Goal: Task Accomplishment & Management: Use online tool/utility

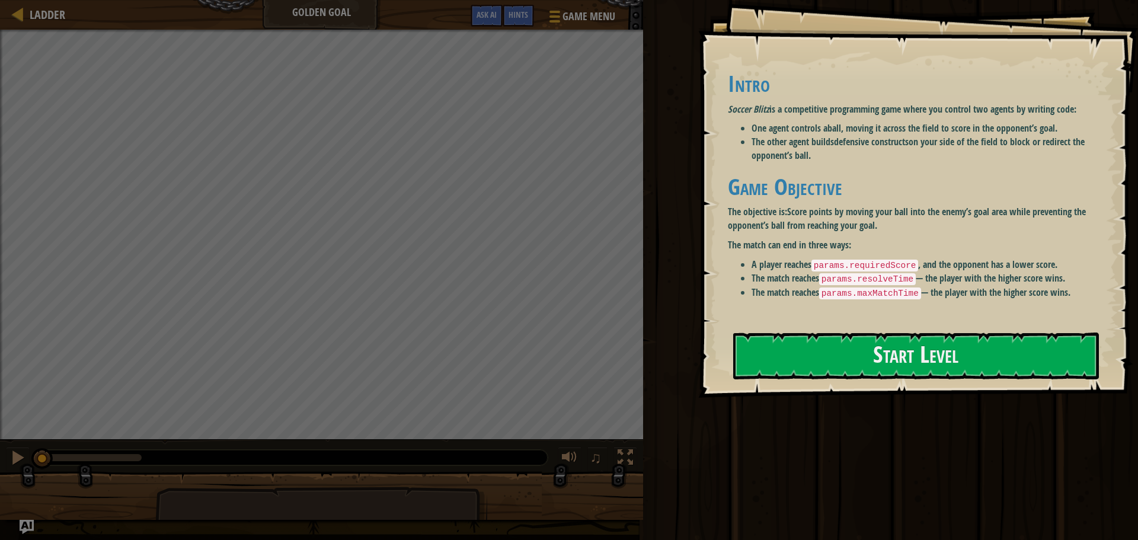
click at [813, 231] on strong "Score points by moving your ball into the enemy’s goal area while preventing th…" at bounding box center [907, 218] width 358 height 27
click at [829, 345] on button "Start Level" at bounding box center [916, 356] width 366 height 47
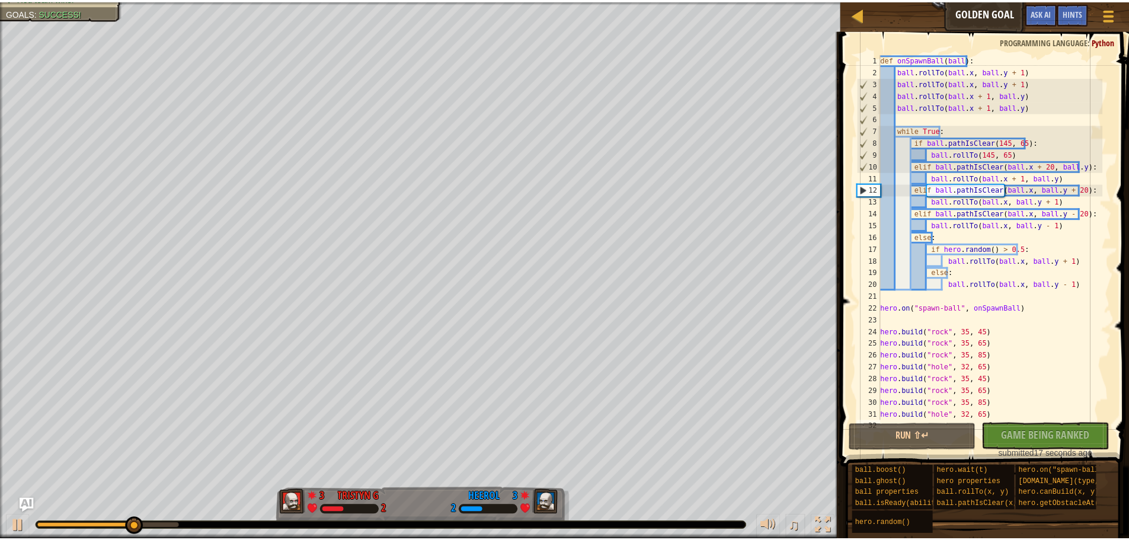
scroll to position [12, 0]
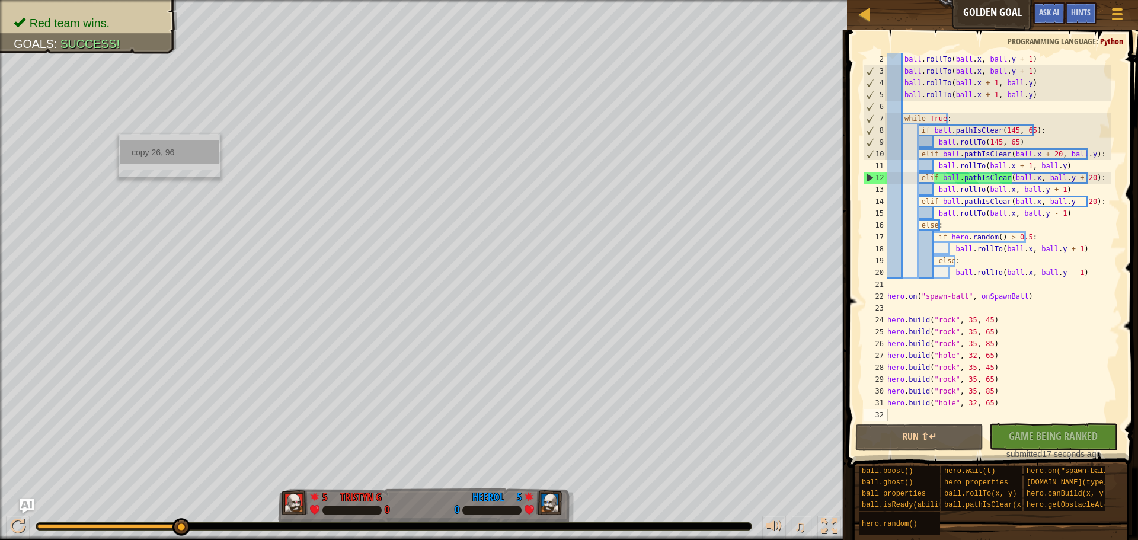
click at [143, 145] on div "copy 26, 96" at bounding box center [170, 152] width 100 height 24
drag, startPoint x: 958, startPoint y: 402, endPoint x: 985, endPoint y: 403, distance: 26.7
click at [985, 403] on div "ball . rollTo ( ball . x , ball . y + 1 ) ball . rollTo ( ball . x , ball . y +…" at bounding box center [998, 248] width 226 height 391
paste textarea "26, 96"
type textarea "[DOMAIN_NAME]("hole",26, 96)"
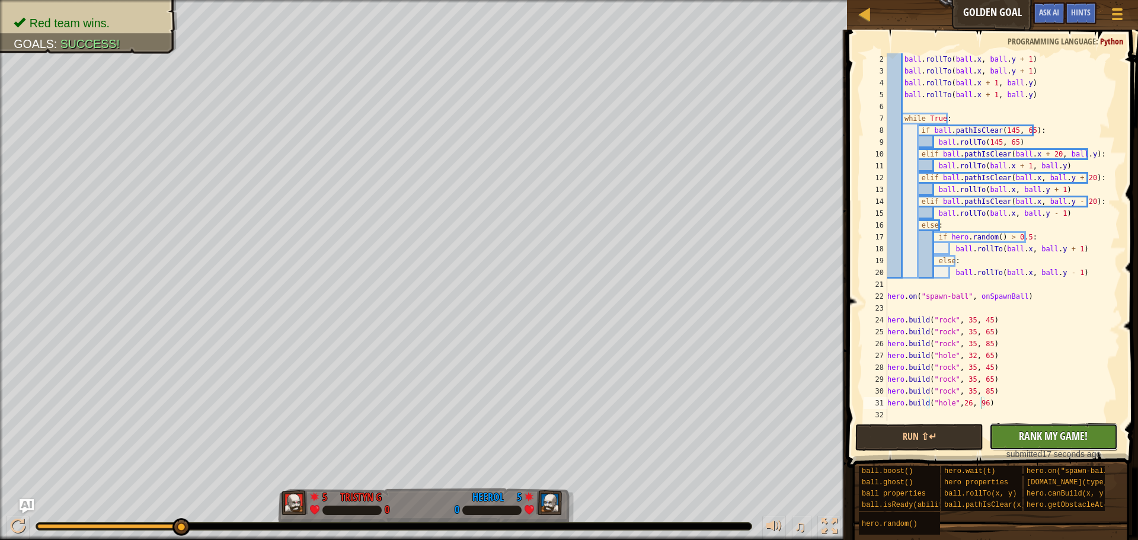
click at [1033, 427] on button "No New Code to Rank Rank My Game! Submitting... Submitted for Ranking Failed to…" at bounding box center [1053, 436] width 128 height 27
click at [942, 431] on button "Run ⇧↵" at bounding box center [919, 437] width 128 height 27
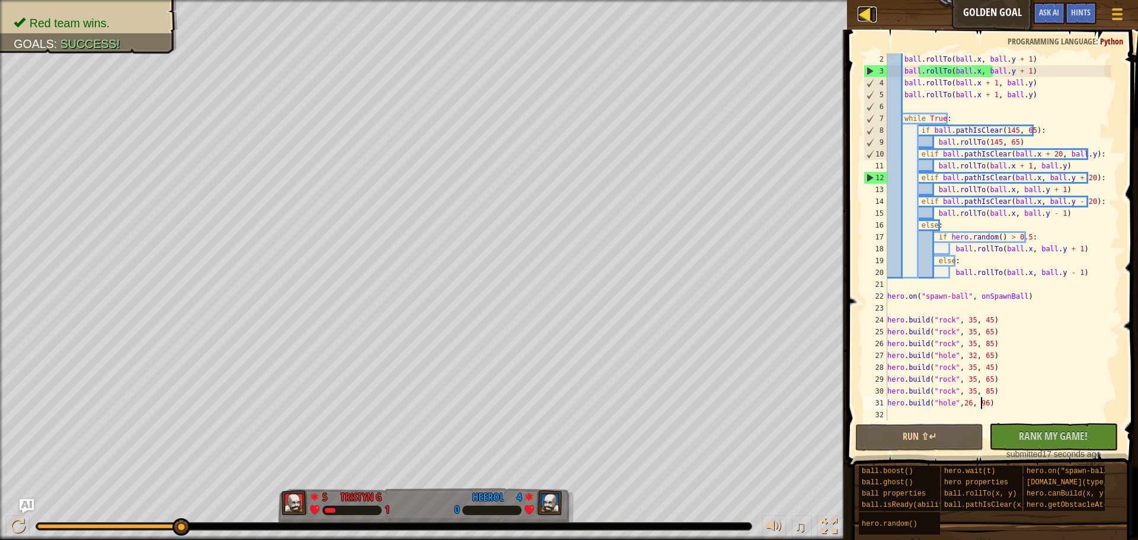
click at [862, 16] on div at bounding box center [865, 14] width 15 height 15
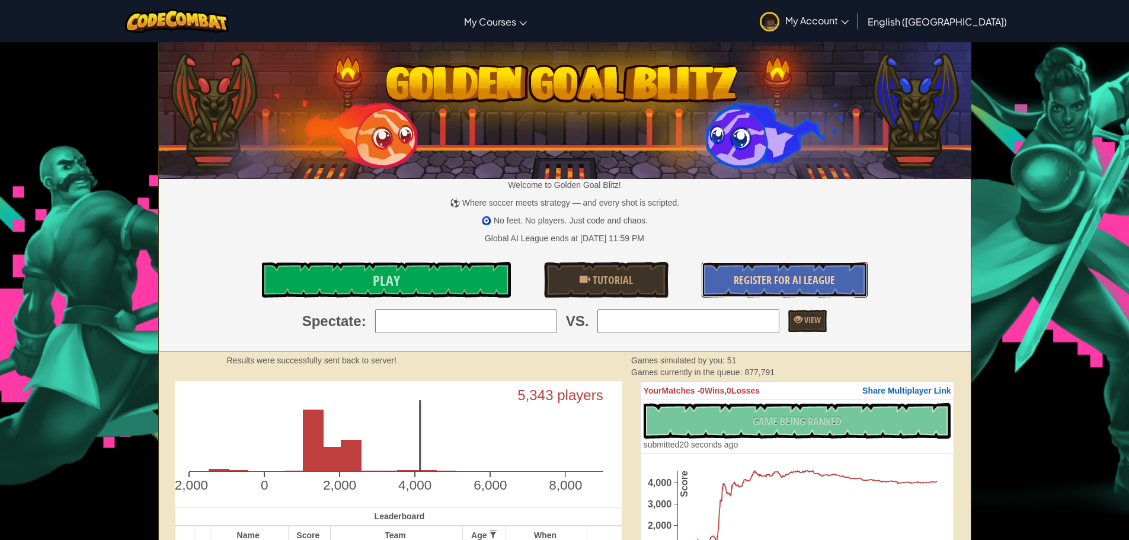
click at [761, 271] on link "Register for AI League" at bounding box center [785, 280] width 166 height 36
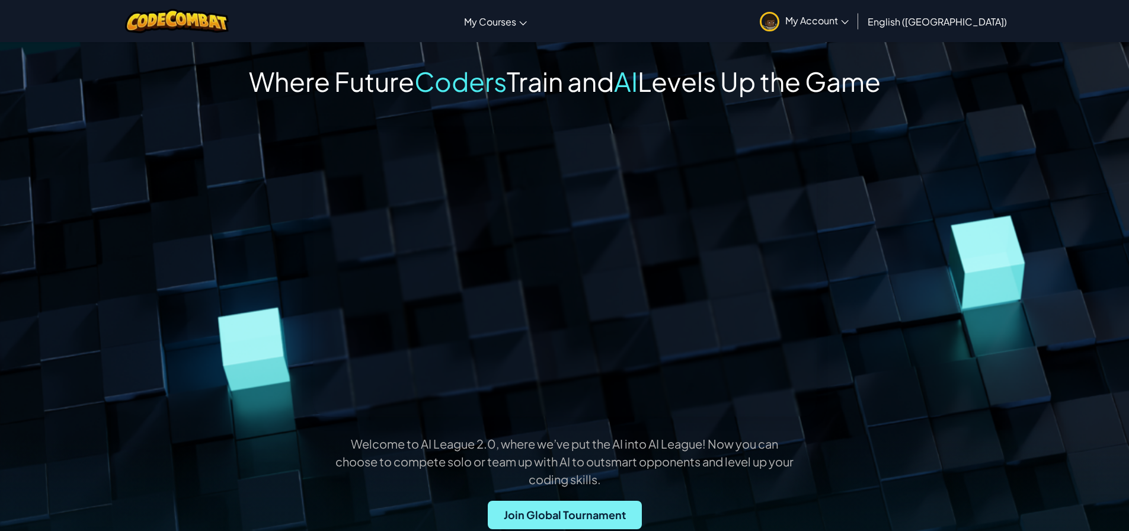
click at [594, 509] on span "Join Global Tournament" at bounding box center [565, 515] width 154 height 28
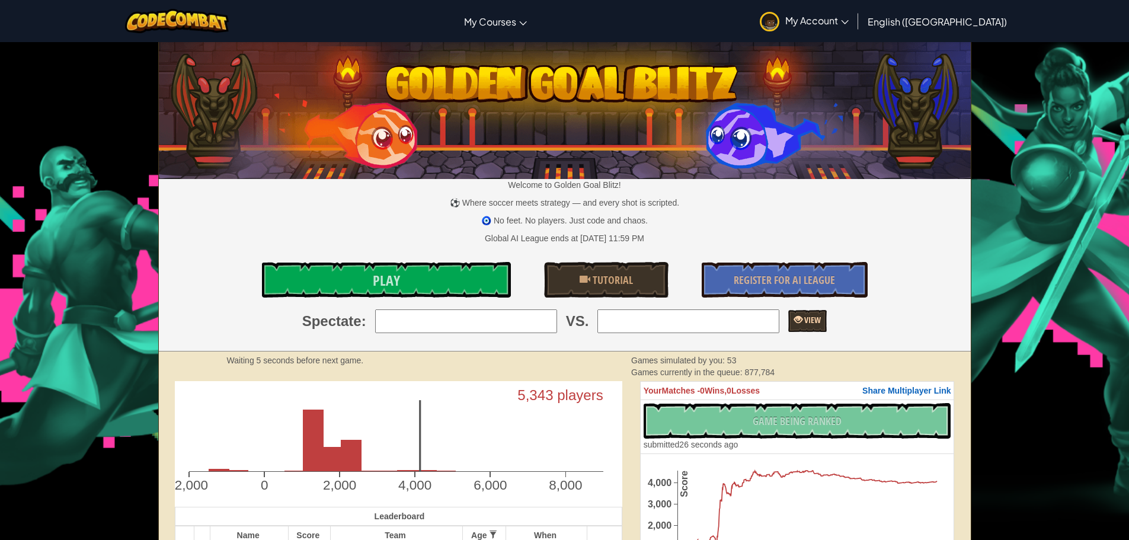
click at [795, 330] on link "View" at bounding box center [807, 321] width 39 height 22
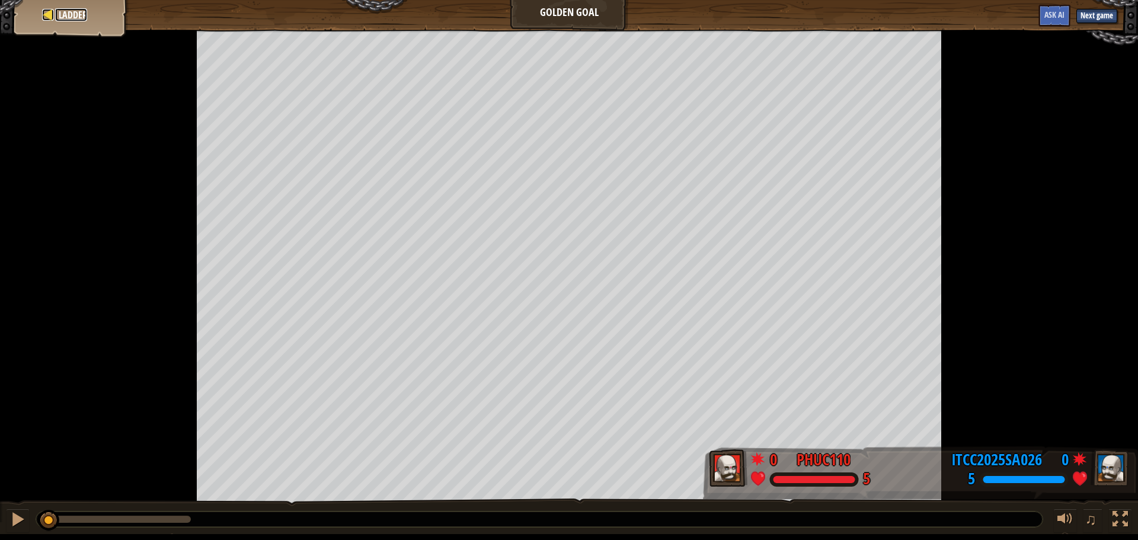
click at [62, 9] on span "Ladder" at bounding box center [73, 14] width 28 height 13
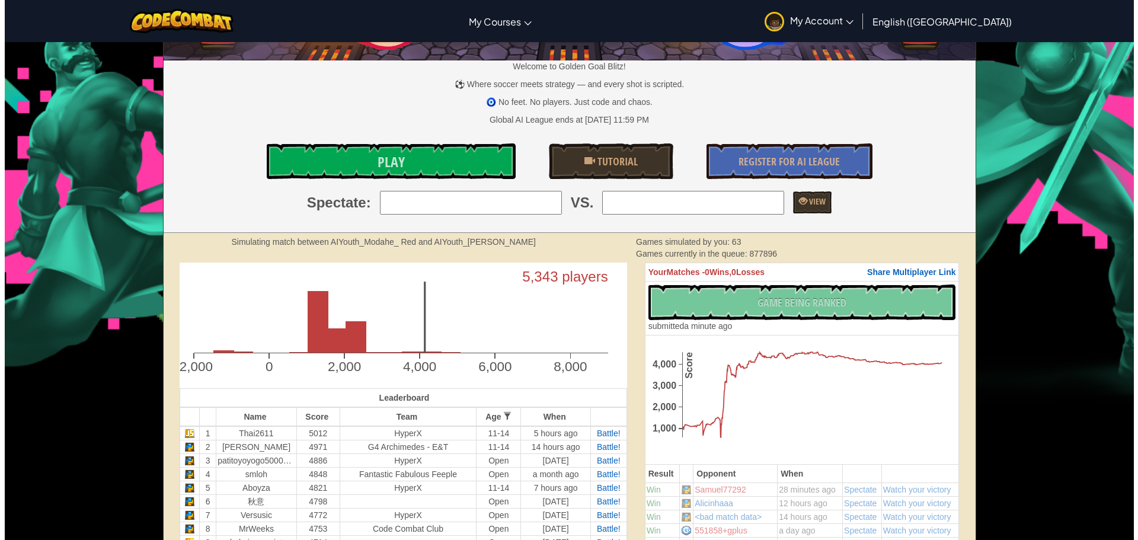
scroll to position [59, 0]
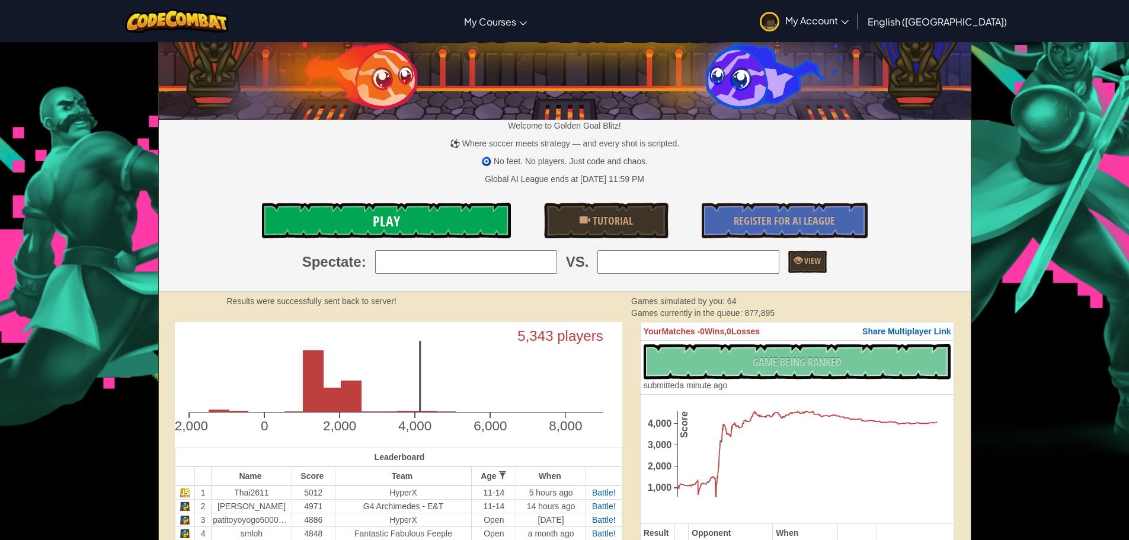
click at [392, 220] on span "Play" at bounding box center [386, 221] width 27 height 19
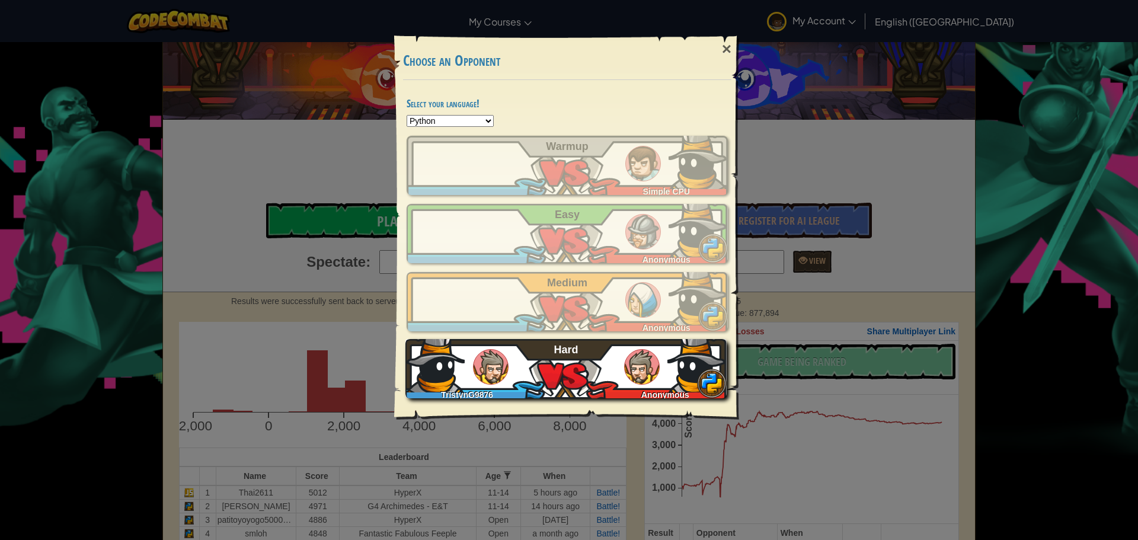
click at [675, 372] on img at bounding box center [696, 362] width 59 height 59
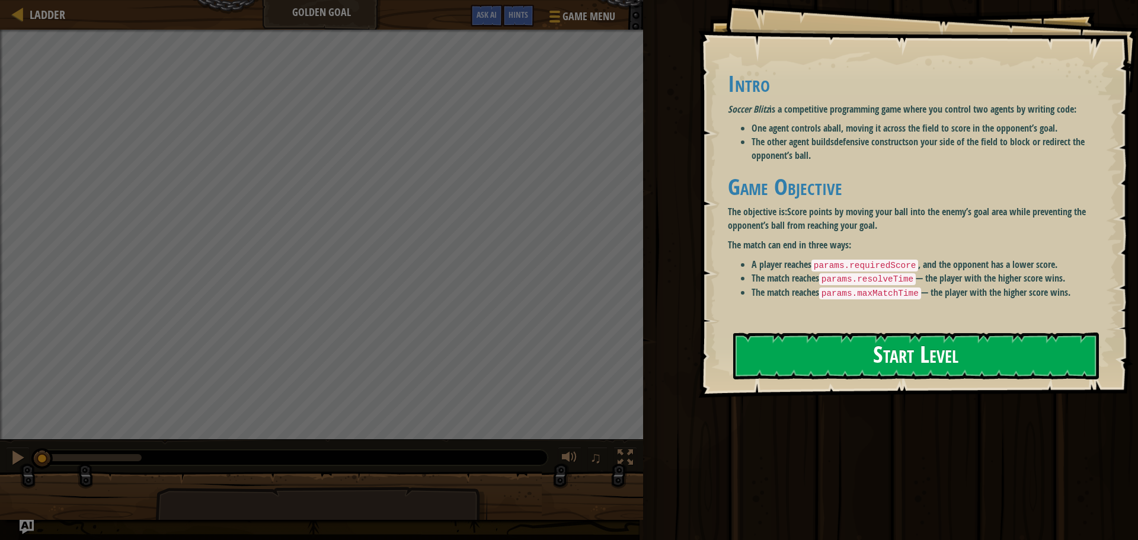
click at [828, 347] on button "Start Level" at bounding box center [916, 356] width 366 height 47
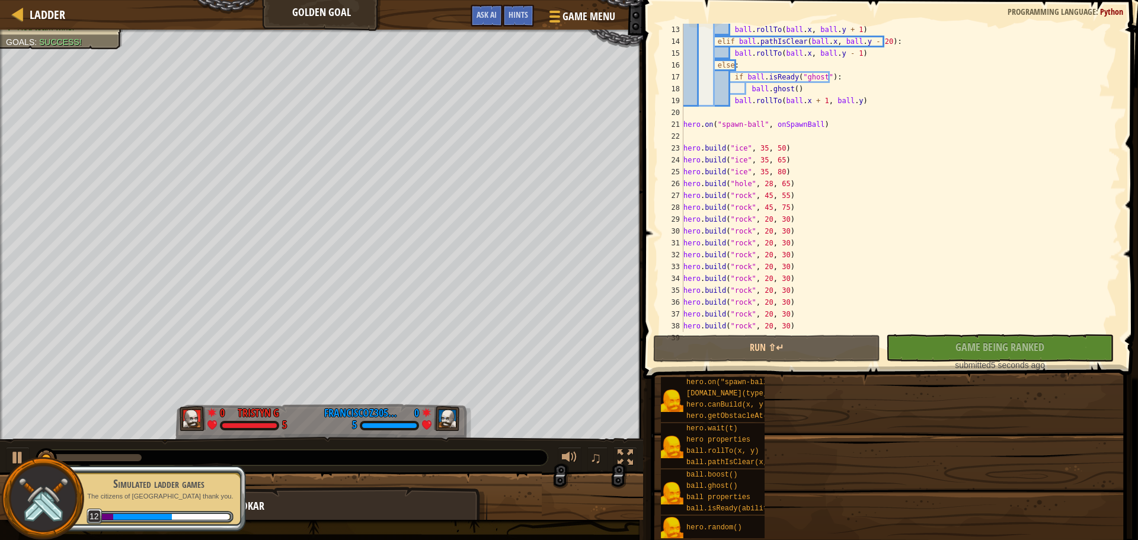
scroll to position [142, 0]
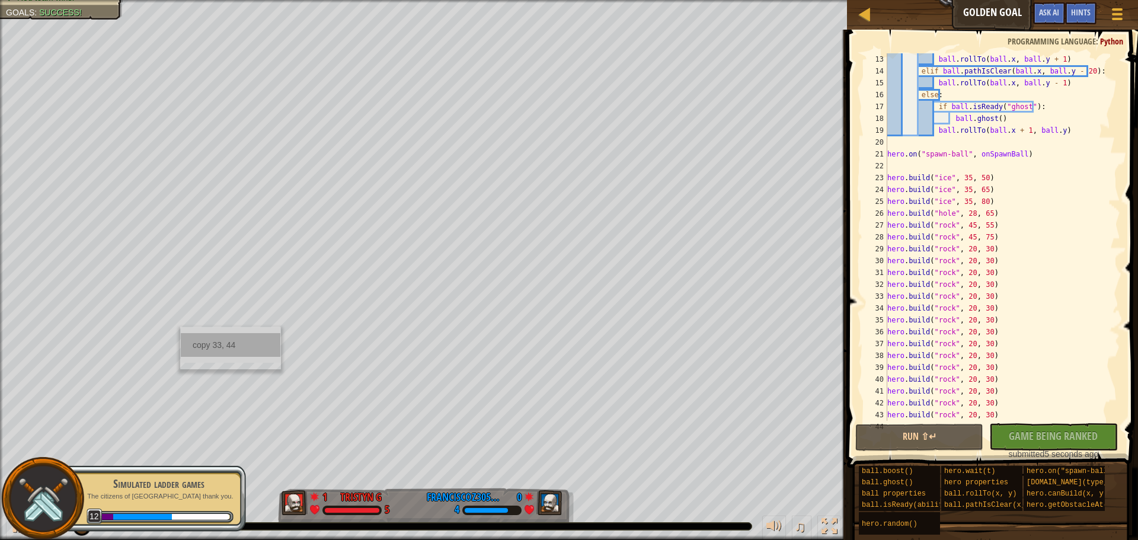
click at [215, 335] on div "copy 33, 44" at bounding box center [231, 345] width 100 height 24
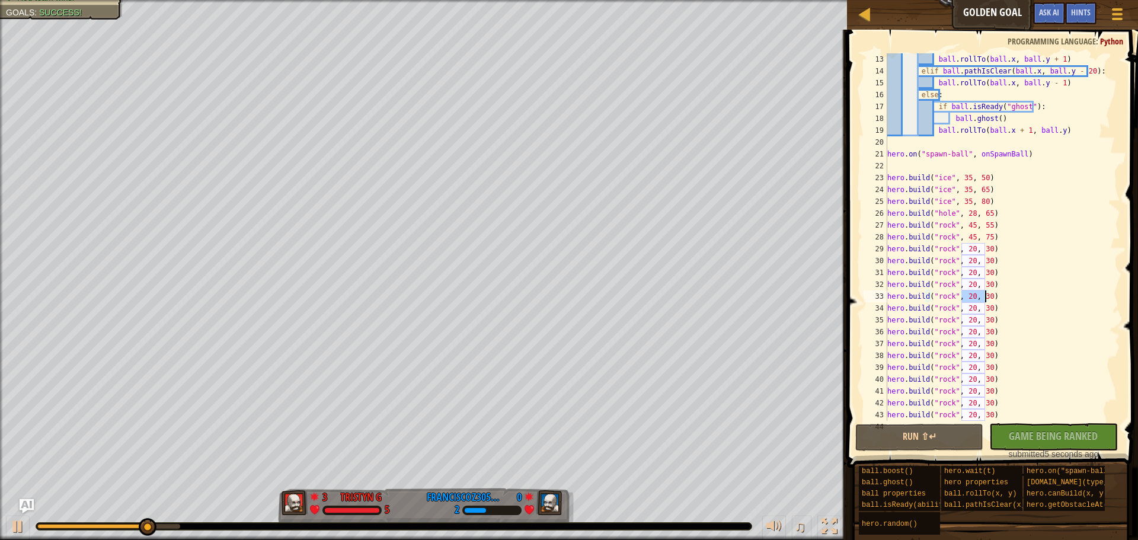
drag, startPoint x: 961, startPoint y: 301, endPoint x: 985, endPoint y: 299, distance: 23.2
click at [985, 299] on div "ball . rollTo ( ball . x , ball . y + 1 ) elif ball . pathIsClear ( ball . x , …" at bounding box center [998, 248] width 226 height 391
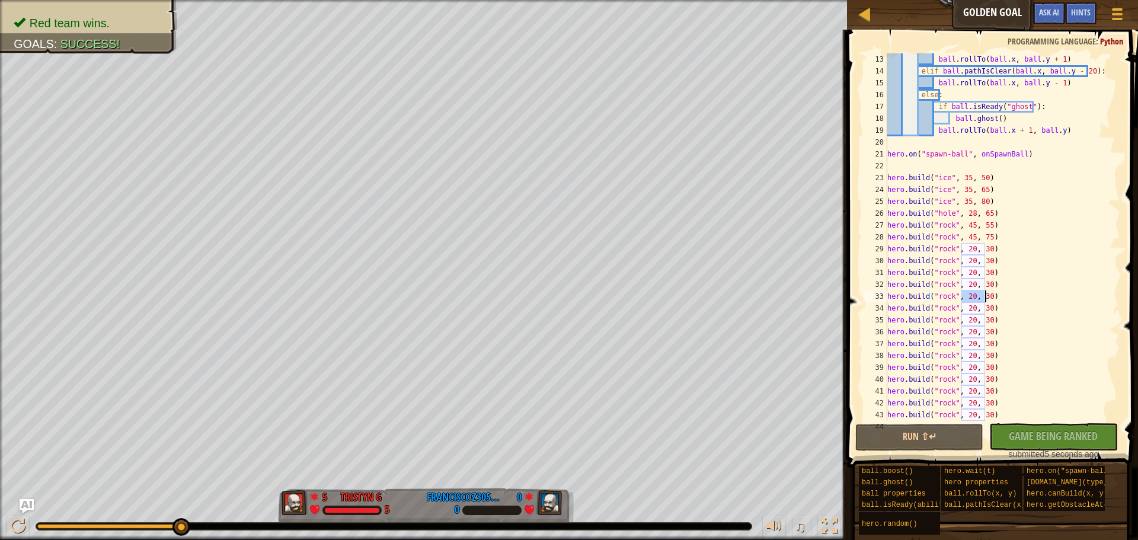
drag, startPoint x: 963, startPoint y: 295, endPoint x: 985, endPoint y: 294, distance: 21.9
click at [985, 294] on div "ball . rollTo ( ball . x , ball . y + 1 ) elif ball . pathIsClear ( ball . x , …" at bounding box center [998, 248] width 226 height 391
paste textarea "20, 30"
type textarea "hero.build("rock", 20, 3020, 30)"
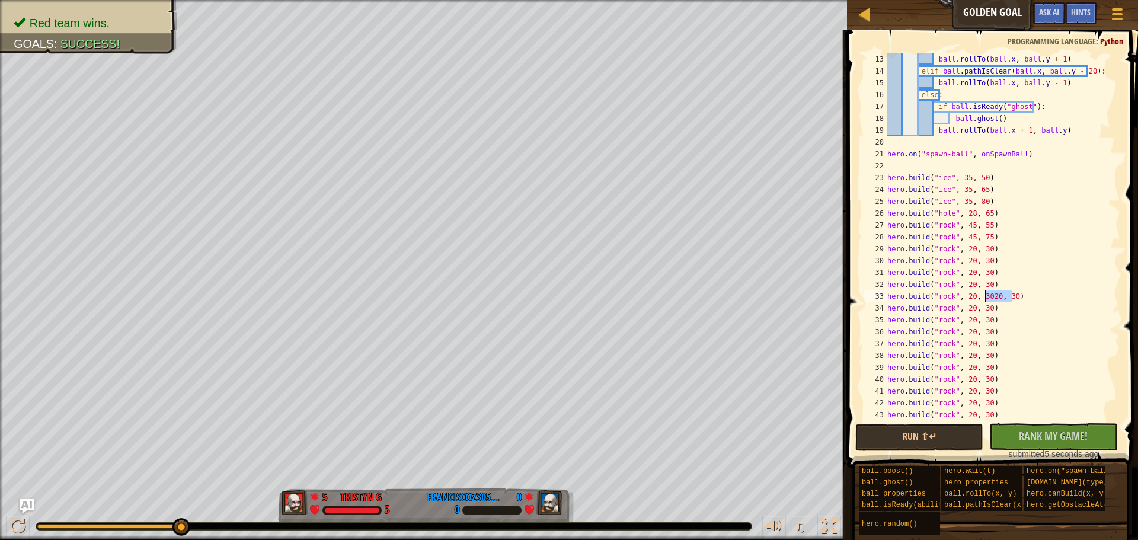
drag, startPoint x: 1015, startPoint y: 293, endPoint x: 985, endPoint y: 301, distance: 31.1
click at [985, 301] on div "ball . rollTo ( ball . x , ball . y + 1 ) elif ball . pathIsClear ( ball . x , …" at bounding box center [998, 248] width 226 height 391
click at [991, 299] on div "ball . rollTo ( ball . x , ball . y + 1 ) elif ball . pathIsClear ( ball . x , …" at bounding box center [998, 236] width 226 height 367
drag, startPoint x: 1017, startPoint y: 294, endPoint x: 887, endPoint y: 296, distance: 129.8
click at [887, 296] on div "hero.build("rock", 20, 3020, 30) 13 14 15 16 17 18 19 20 21 22 23 24 25 26 27 2…" at bounding box center [990, 236] width 259 height 367
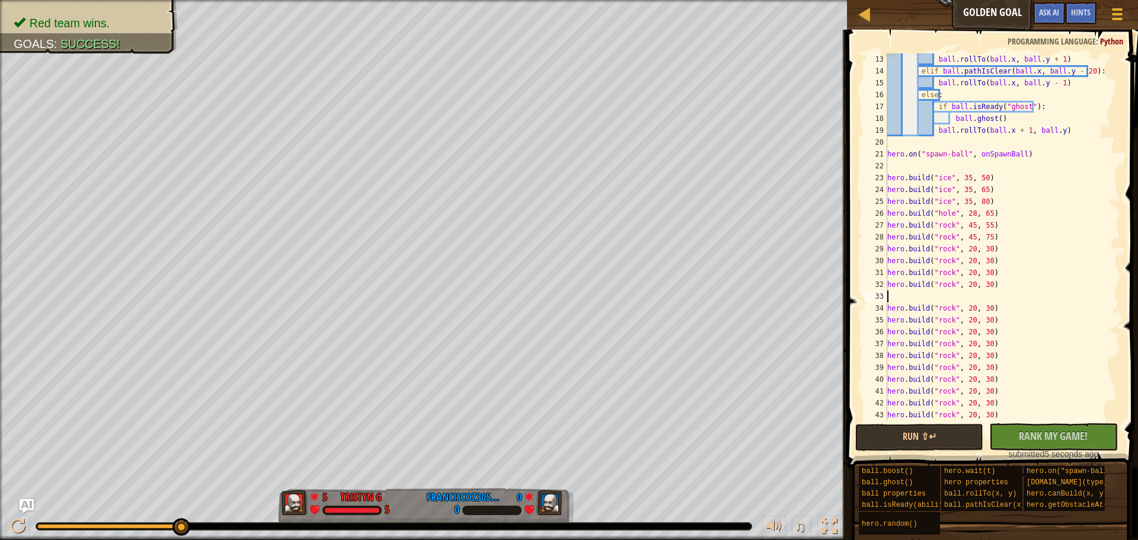
type textarea "hero.build("rock", 20, 30)"
click at [219, 324] on div "copy 33, 46" at bounding box center [224, 334] width 100 height 24
drag, startPoint x: 958, startPoint y: 381, endPoint x: 983, endPoint y: 380, distance: 25.5
click at [983, 380] on div "ball . rollTo ( ball . x , ball . y + 1 ) elif ball . pathIsClear ( ball . x , …" at bounding box center [998, 248] width 226 height 391
